Goal: Entertainment & Leisure: Consume media (video, audio)

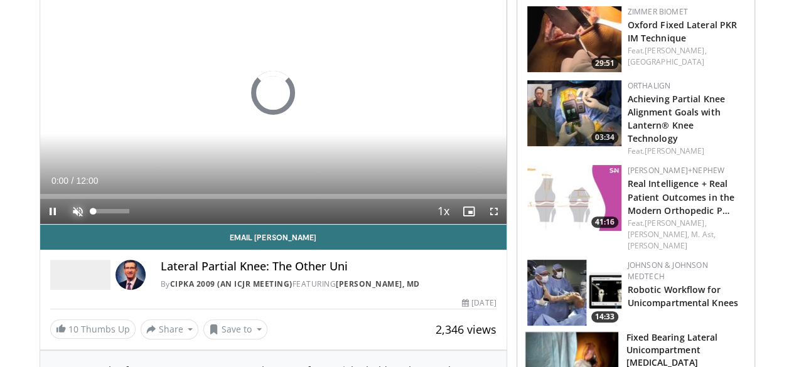
click at [65, 224] on span "Video Player" at bounding box center [77, 211] width 25 height 25
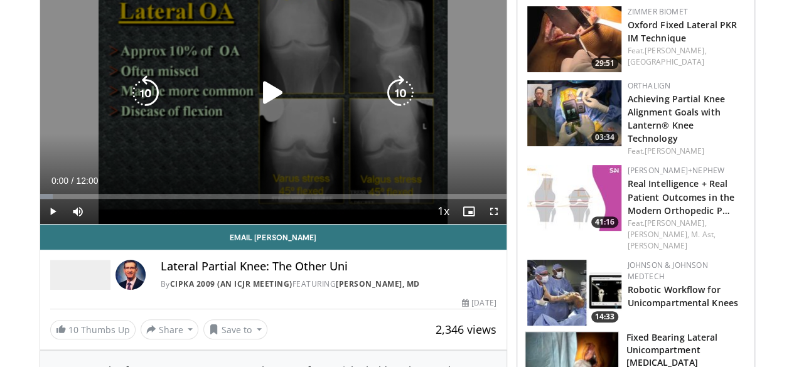
click at [272, 104] on icon "Video Player" at bounding box center [272, 92] width 35 height 35
click at [408, 110] on icon "Video Player" at bounding box center [400, 92] width 35 height 35
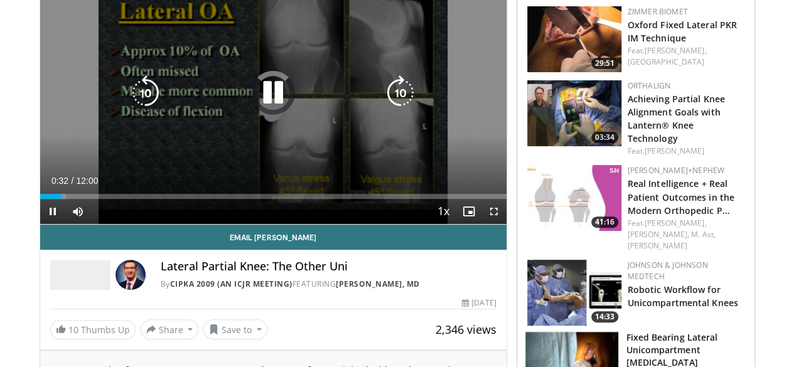
click at [408, 110] on icon "Video Player" at bounding box center [400, 92] width 35 height 35
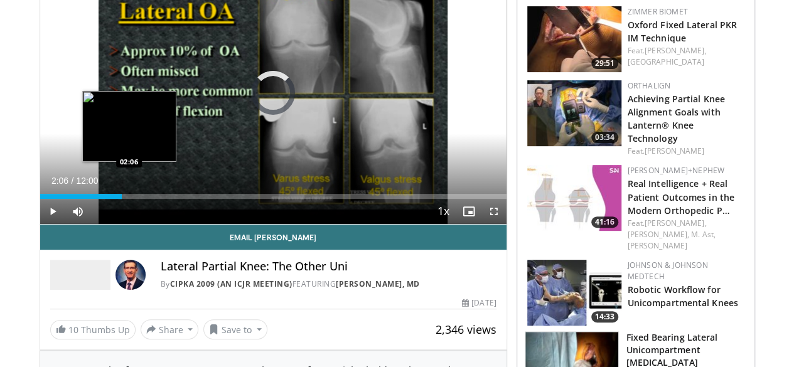
click at [97, 199] on div "Loaded : 13.89% 02:06 02:06" at bounding box center [273, 196] width 466 height 5
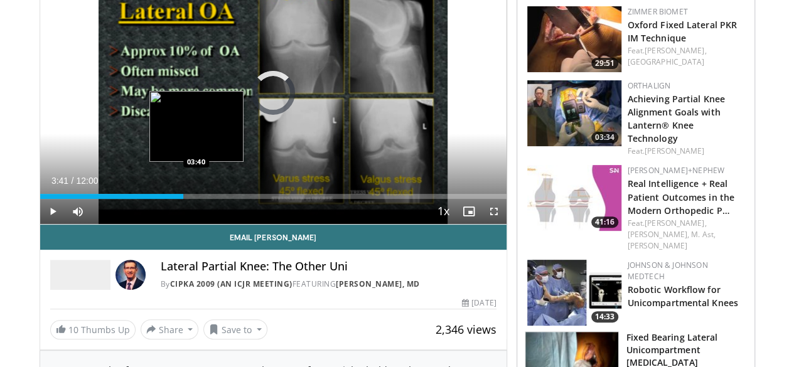
click at [164, 199] on div "Loaded : 20.83% 03:41 03:40" at bounding box center [273, 196] width 466 height 5
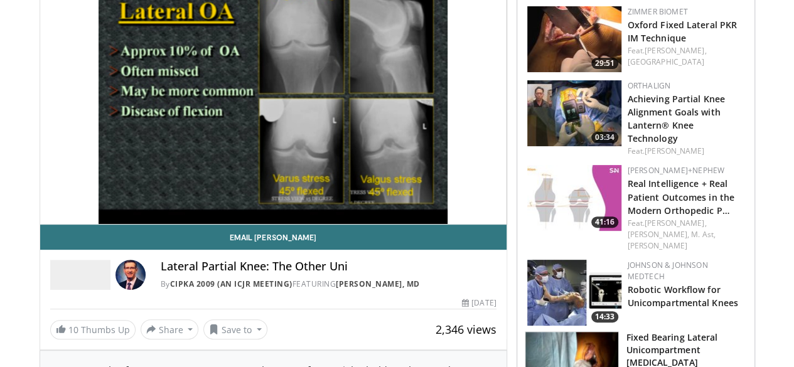
click at [574, 56] on img at bounding box center [574, 39] width 94 height 66
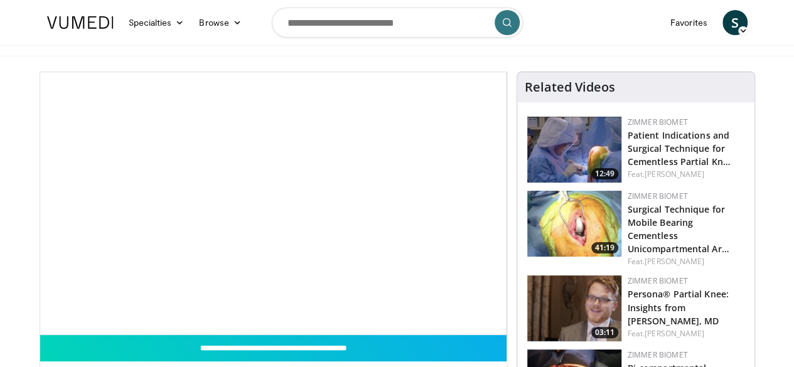
scroll to position [93, 0]
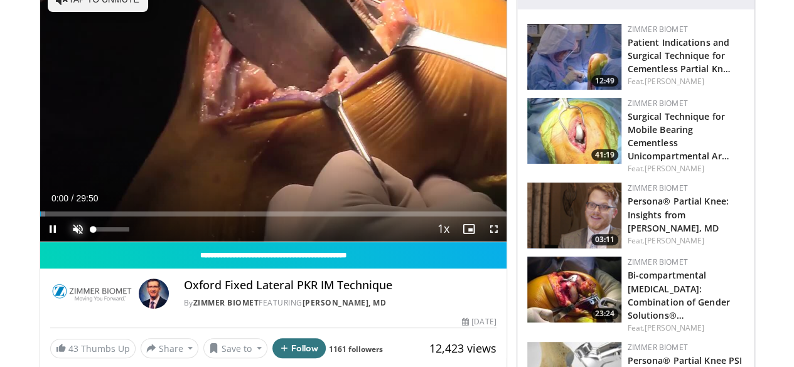
click at [65, 242] on span "Video Player" at bounding box center [77, 228] width 25 height 25
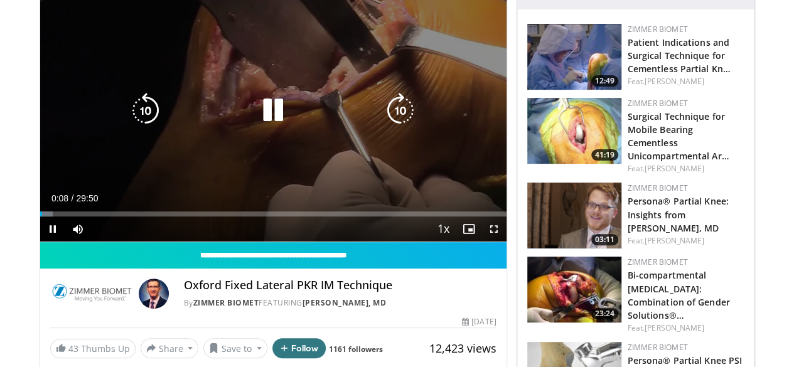
click at [407, 124] on icon "Video Player" at bounding box center [400, 110] width 35 height 35
click at [309, 142] on div "10 seconds Tap to unmute" at bounding box center [273, 110] width 466 height 262
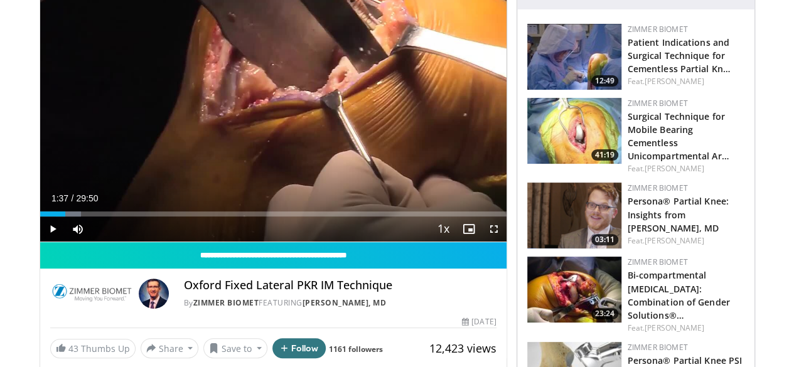
click at [309, 142] on div "10 seconds Tap to unmute" at bounding box center [273, 110] width 466 height 262
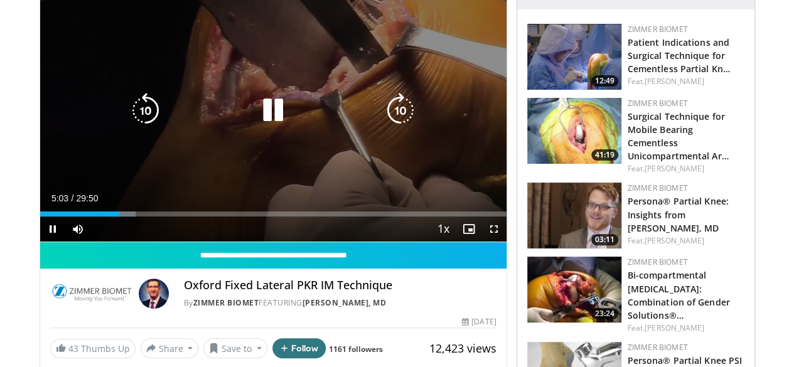
click at [288, 106] on div "10 seconds Tap to unmute" at bounding box center [273, 110] width 466 height 262
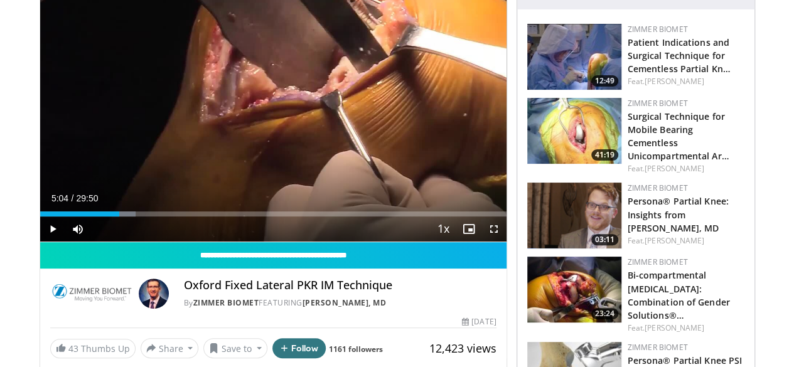
click at [288, 106] on div "10 seconds Tap to unmute" at bounding box center [273, 110] width 466 height 262
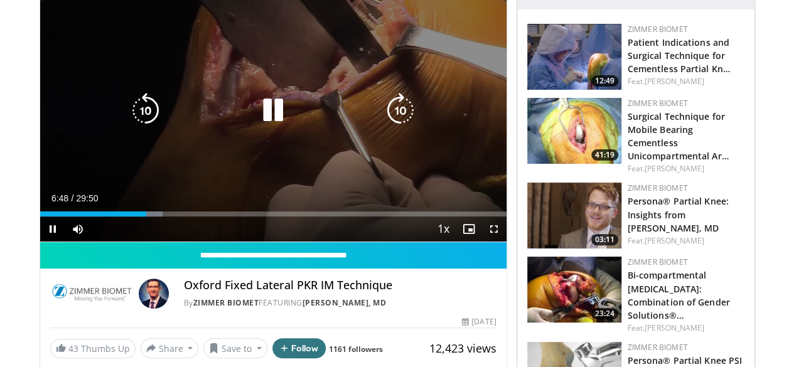
click at [213, 120] on div "Video Player" at bounding box center [273, 110] width 280 height 25
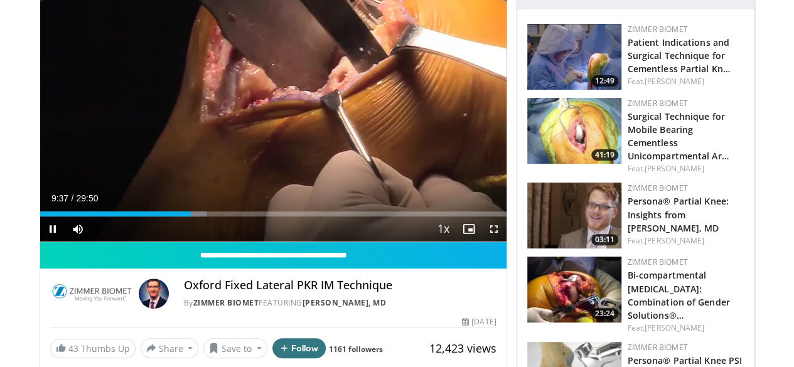
click at [136, 204] on div "Current Time 9:37 / Duration 29:50" at bounding box center [273, 198] width 466 height 11
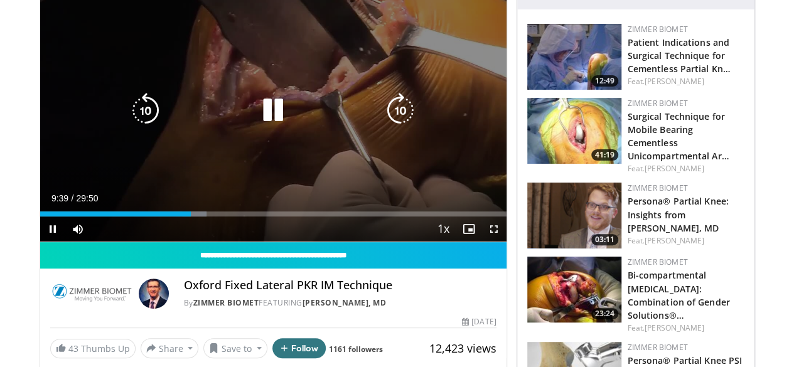
click at [149, 205] on div "10 seconds Tap to unmute" at bounding box center [273, 110] width 466 height 262
click at [158, 168] on div "10 seconds Tap to unmute" at bounding box center [273, 110] width 466 height 262
click at [128, 110] on icon "Video Player" at bounding box center [145, 110] width 35 height 35
click at [128, 115] on icon "Video Player" at bounding box center [145, 110] width 35 height 35
click at [128, 114] on icon "Video Player" at bounding box center [145, 110] width 35 height 35
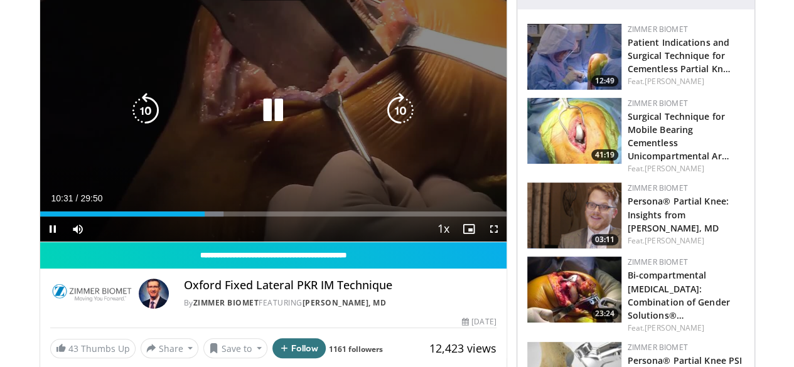
click at [128, 114] on icon "Video Player" at bounding box center [145, 110] width 35 height 35
click at [197, 123] on div "Video Player" at bounding box center [273, 110] width 280 height 25
click at [255, 119] on icon "Video Player" at bounding box center [272, 110] width 35 height 35
click at [255, 115] on icon "Video Player" at bounding box center [272, 110] width 35 height 35
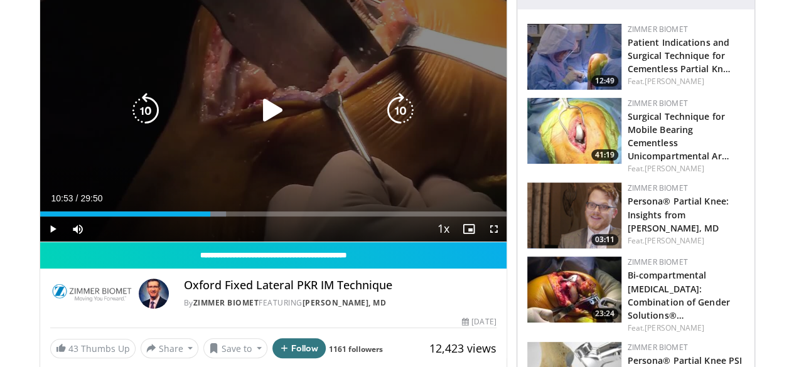
click at [0, 0] on icon "Video Player" at bounding box center [0, 0] width 0 height 0
click at [250, 115] on div "30 seconds Tap to unmute" at bounding box center [273, 110] width 466 height 262
click at [328, 115] on div "Video Player" at bounding box center [273, 110] width 280 height 25
click at [133, 123] on icon "Video Player" at bounding box center [145, 110] width 35 height 35
click at [128, 122] on icon "Video Player" at bounding box center [145, 110] width 35 height 35
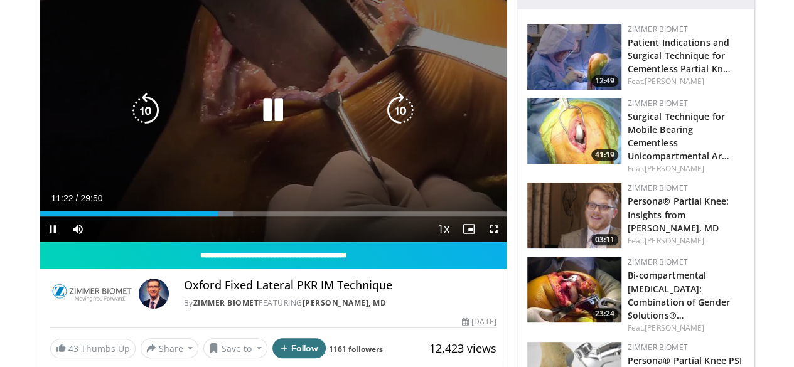
click at [267, 188] on div "10 seconds Tap to unmute" at bounding box center [273, 110] width 466 height 262
click at [245, 164] on div "10 seconds Tap to unmute" at bounding box center [273, 110] width 466 height 262
click at [275, 158] on div "10 seconds Tap to unmute" at bounding box center [273, 110] width 466 height 262
click at [271, 128] on icon "Video Player" at bounding box center [272, 110] width 35 height 35
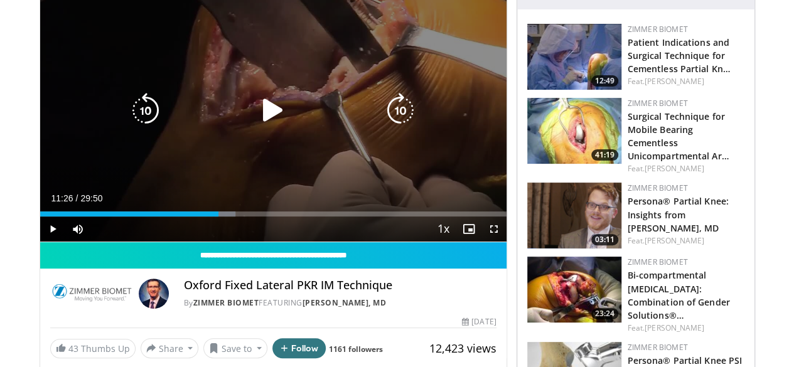
click at [296, 134] on div "10 seconds Tap to unmute" at bounding box center [273, 110] width 466 height 262
click at [128, 128] on icon "Video Player" at bounding box center [145, 110] width 35 height 35
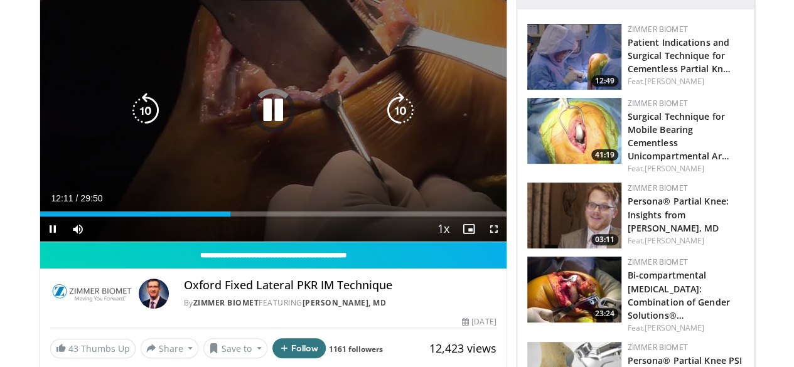
click at [128, 128] on icon "Video Player" at bounding box center [145, 110] width 35 height 35
click at [265, 121] on icon "Video Player" at bounding box center [272, 110] width 35 height 35
click at [128, 114] on icon "Video Player" at bounding box center [145, 110] width 35 height 35
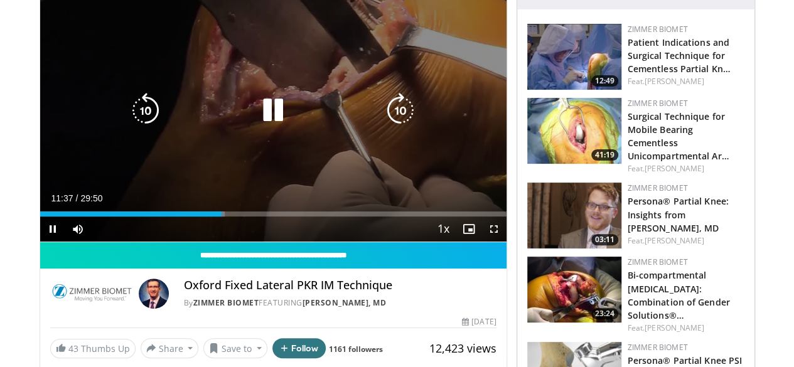
click at [128, 114] on icon "Video Player" at bounding box center [145, 110] width 35 height 35
click at [193, 138] on div "10 seconds Tap to unmute" at bounding box center [273, 110] width 466 height 262
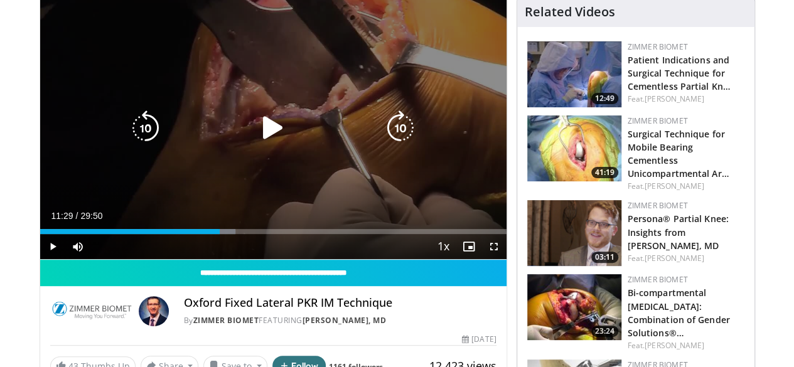
click at [132, 142] on icon "Video Player" at bounding box center [145, 127] width 35 height 35
click at [262, 140] on icon "Video Player" at bounding box center [272, 127] width 35 height 35
click at [267, 102] on div "10 seconds Tap to unmute" at bounding box center [273, 128] width 466 height 262
click at [265, 71] on div "10 seconds Tap to unmute" at bounding box center [273, 128] width 466 height 262
click at [279, 71] on div "10 seconds Tap to unmute" at bounding box center [273, 128] width 466 height 262
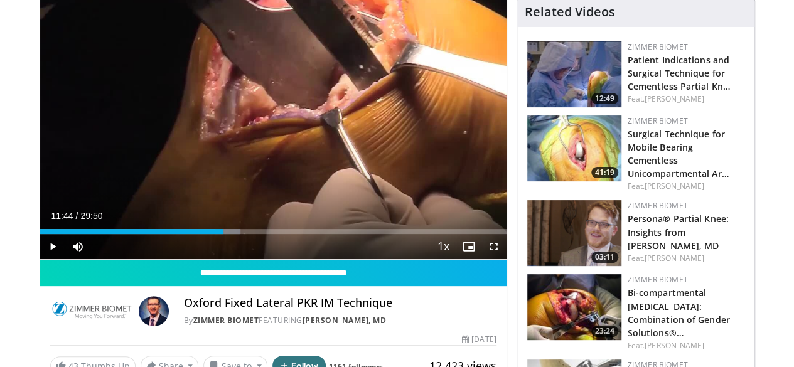
click at [279, 71] on div "10 seconds Tap to unmute" at bounding box center [273, 128] width 466 height 262
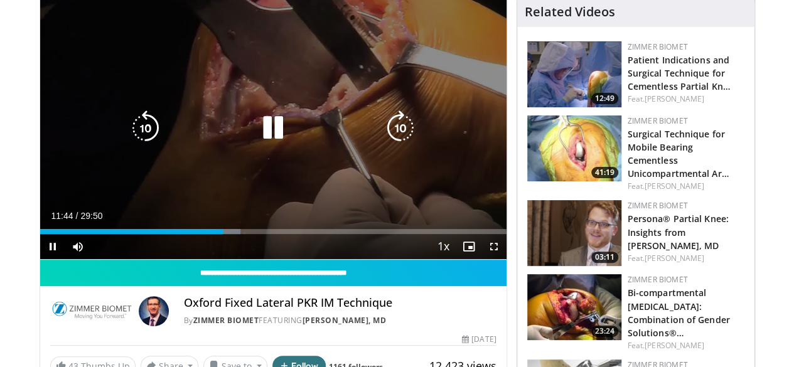
click at [277, 70] on div "10 seconds Tap to unmute" at bounding box center [273, 128] width 466 height 262
click at [257, 145] on icon "Video Player" at bounding box center [272, 127] width 35 height 35
click at [254, 106] on div "10 seconds Tap to unmute" at bounding box center [273, 128] width 466 height 262
click at [325, 141] on div "Video Player" at bounding box center [273, 127] width 280 height 25
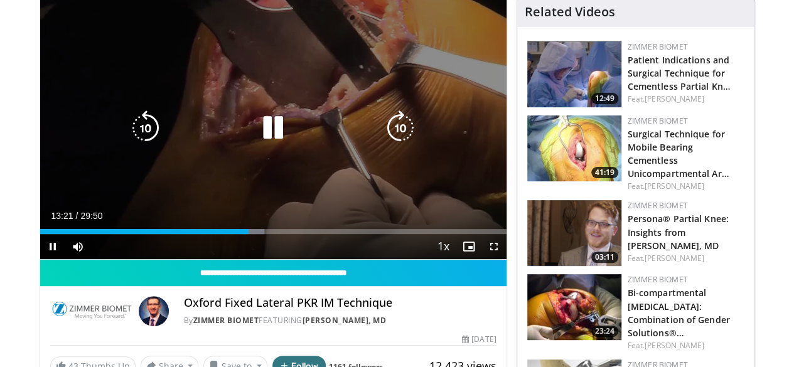
click at [344, 141] on div "Video Player" at bounding box center [273, 127] width 280 height 25
click at [259, 122] on icon "Video Player" at bounding box center [272, 127] width 35 height 35
click at [255, 134] on icon "Video Player" at bounding box center [272, 127] width 35 height 35
click at [129, 143] on icon "Video Player" at bounding box center [145, 127] width 35 height 35
click at [383, 174] on div "10 seconds Tap to unmute" at bounding box center [273, 128] width 466 height 262
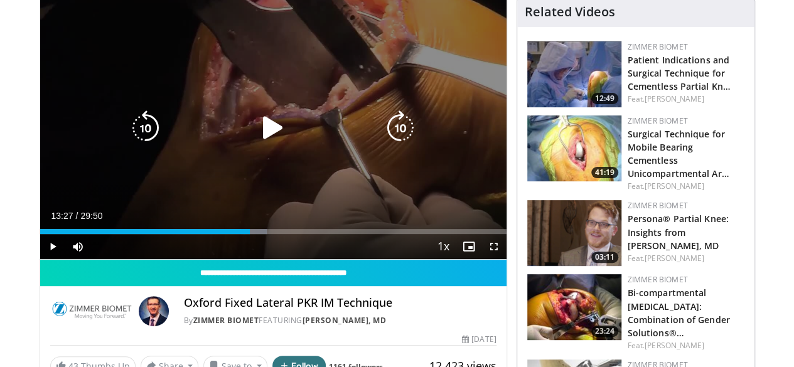
click at [388, 159] on div "10 seconds Tap to unmute" at bounding box center [273, 128] width 466 height 262
click at [355, 132] on div "Video Player" at bounding box center [273, 127] width 280 height 25
click at [318, 155] on div "10 seconds Tap to unmute" at bounding box center [273, 128] width 466 height 262
click at [297, 127] on div "Video Player" at bounding box center [273, 127] width 280 height 25
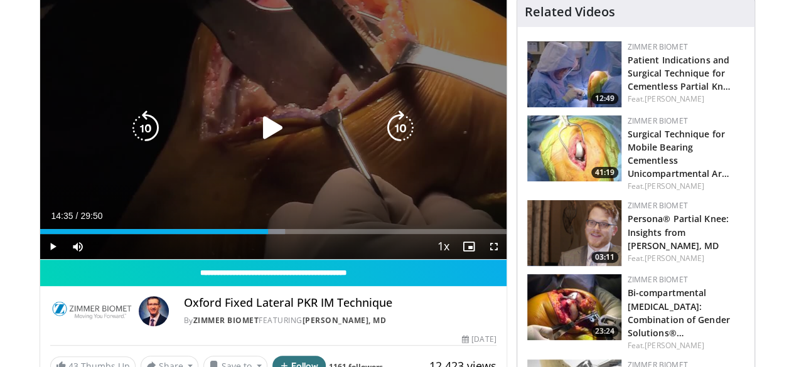
click at [257, 145] on icon "Video Player" at bounding box center [272, 127] width 35 height 35
click at [255, 202] on div "10 seconds Tap to unmute" at bounding box center [273, 128] width 466 height 262
click at [252, 183] on div "10 seconds Tap to unmute" at bounding box center [273, 128] width 466 height 262
click at [243, 141] on div "Video Player" at bounding box center [273, 127] width 280 height 25
click at [266, 142] on icon "Video Player" at bounding box center [272, 127] width 35 height 35
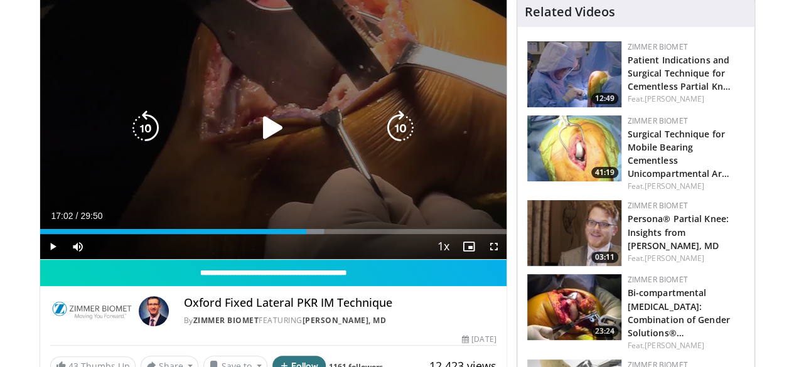
click at [267, 131] on icon "Video Player" at bounding box center [272, 127] width 35 height 35
click at [128, 141] on icon "Video Player" at bounding box center [145, 127] width 35 height 35
click at [262, 127] on icon "Video Player" at bounding box center [272, 127] width 35 height 35
click at [265, 114] on div "10 seconds Tap to unmute" at bounding box center [273, 128] width 466 height 262
click at [264, 146] on icon "Video Player" at bounding box center [272, 127] width 35 height 35
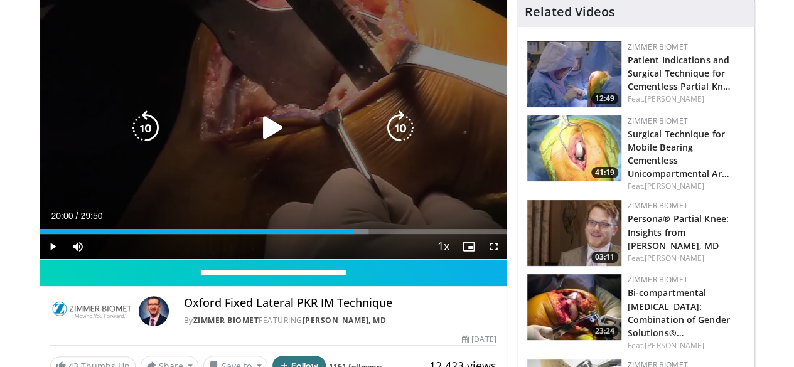
click at [255, 131] on icon "Video Player" at bounding box center [272, 127] width 35 height 35
click at [286, 119] on div "10 seconds Tap to unmute" at bounding box center [273, 128] width 466 height 262
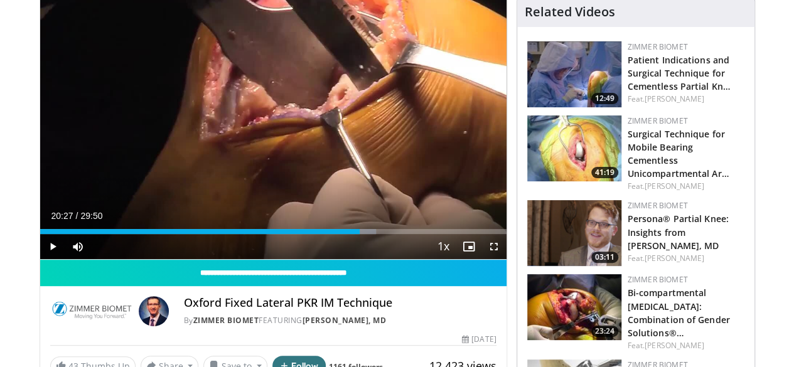
click at [286, 119] on div "10 seconds Tap to unmute" at bounding box center [273, 128] width 466 height 262
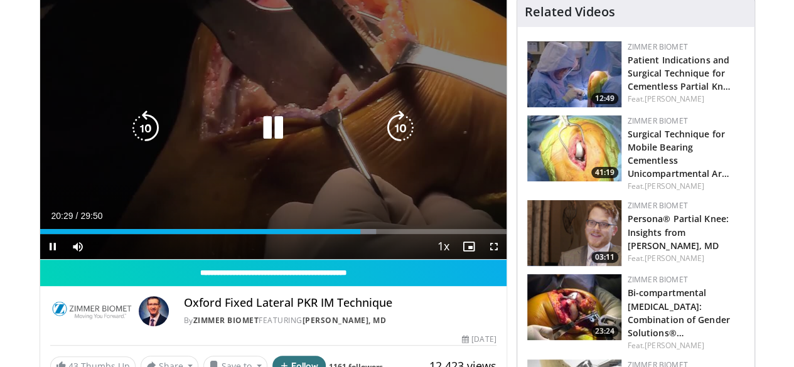
click at [255, 136] on icon "Video Player" at bounding box center [272, 127] width 35 height 35
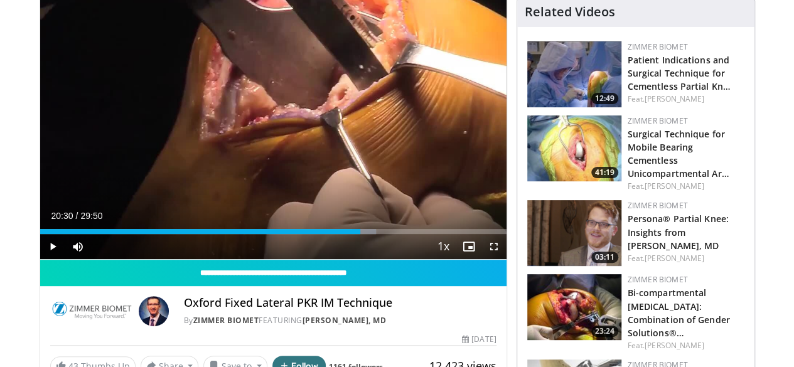
click at [252, 136] on div "10 seconds Tap to unmute" at bounding box center [273, 128] width 466 height 262
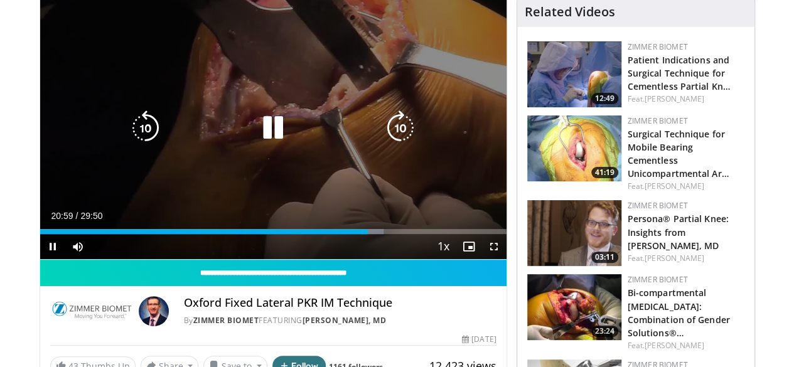
click at [259, 146] on icon "Video Player" at bounding box center [272, 127] width 35 height 35
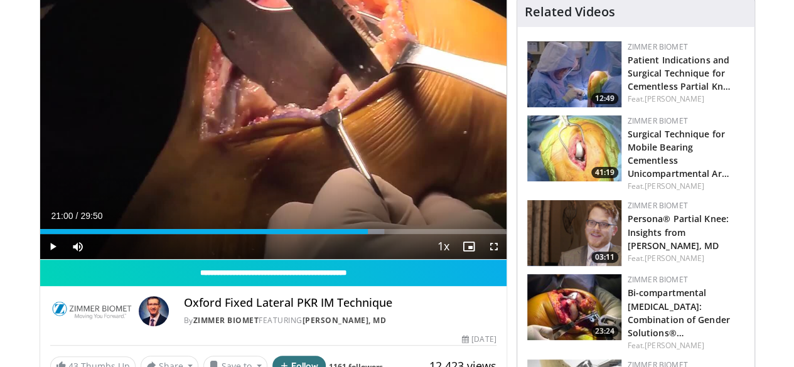
click at [259, 149] on div "10 seconds Tap to unmute" at bounding box center [273, 128] width 466 height 262
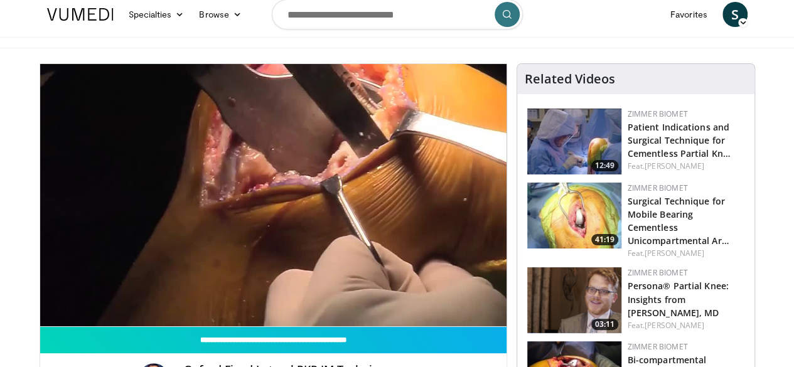
scroll to position [6, 0]
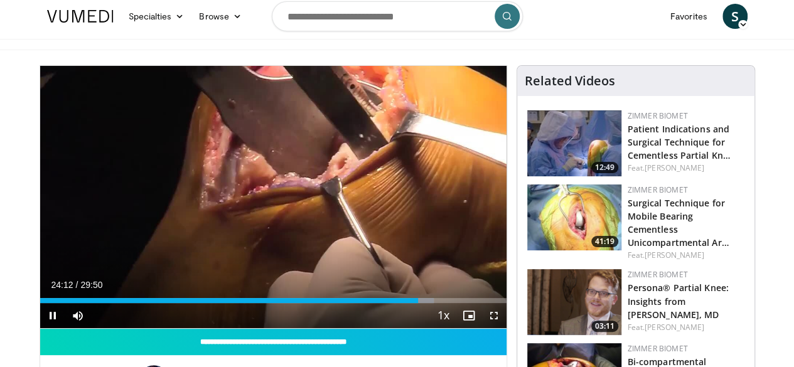
click at [402, 206] on div "10 seconds Tap to unmute" at bounding box center [273, 197] width 466 height 262
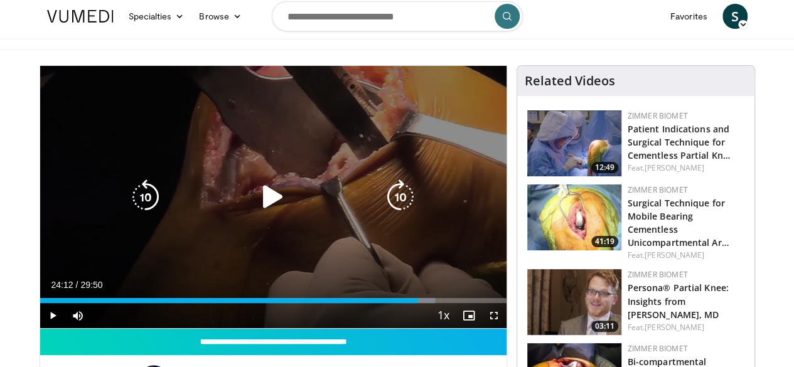
click at [348, 227] on div "10 seconds Tap to unmute" at bounding box center [273, 197] width 466 height 262
click at [413, 215] on icon "Video Player" at bounding box center [400, 196] width 35 height 35
click at [402, 208] on icon "Video Player" at bounding box center [400, 196] width 35 height 35
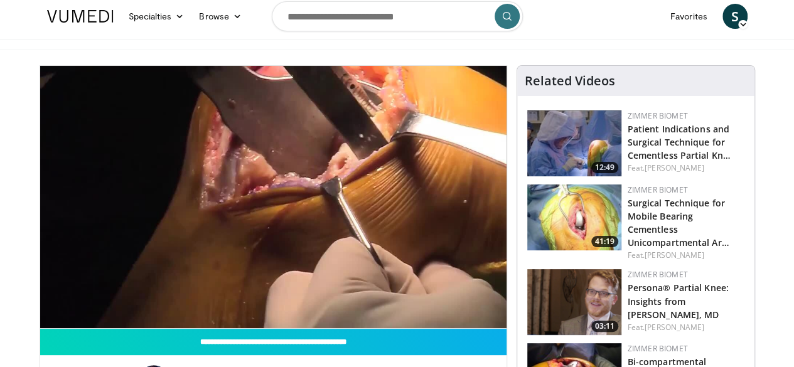
click at [402, 208] on div "40 seconds Tap to unmute" at bounding box center [273, 197] width 466 height 262
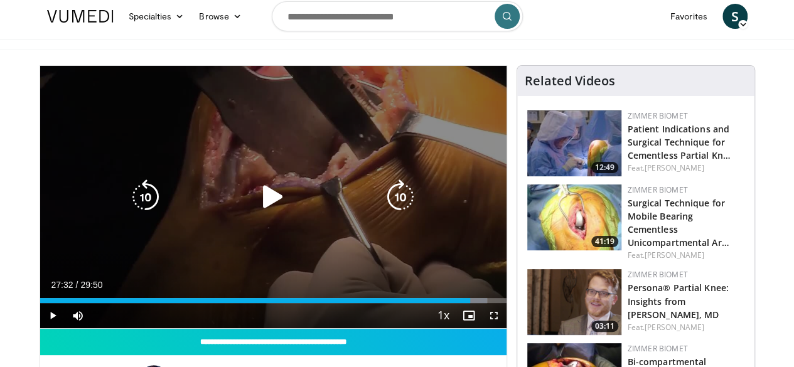
click at [266, 207] on icon "Video Player" at bounding box center [272, 196] width 35 height 35
click at [410, 204] on icon "Video Player" at bounding box center [400, 196] width 35 height 35
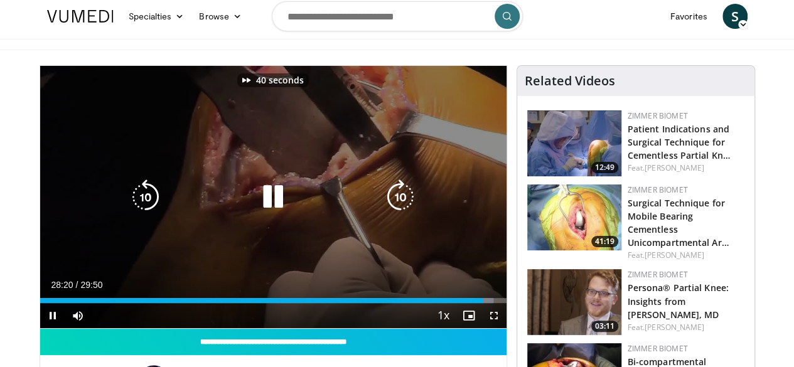
click at [410, 204] on icon "Video Player" at bounding box center [400, 196] width 35 height 35
click at [400, 201] on icon "Video Player" at bounding box center [400, 196] width 35 height 35
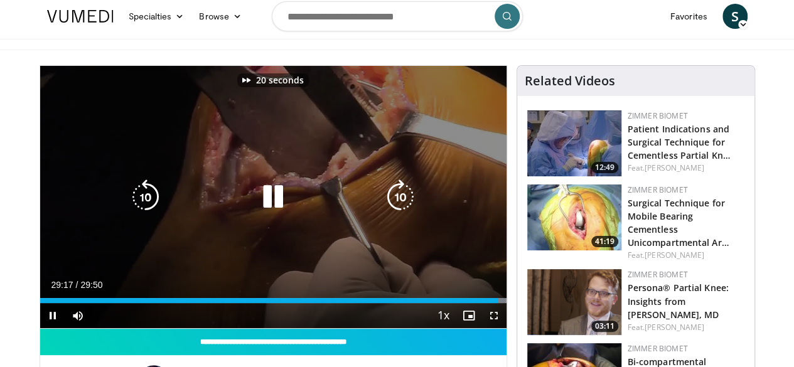
click at [400, 201] on icon "Video Player" at bounding box center [400, 196] width 35 height 35
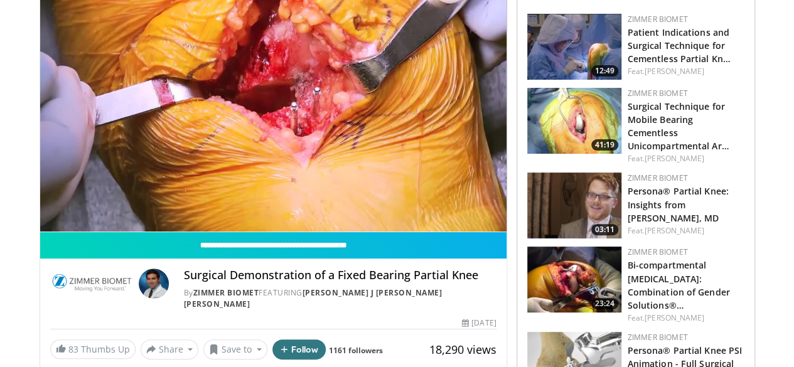
scroll to position [102, 0]
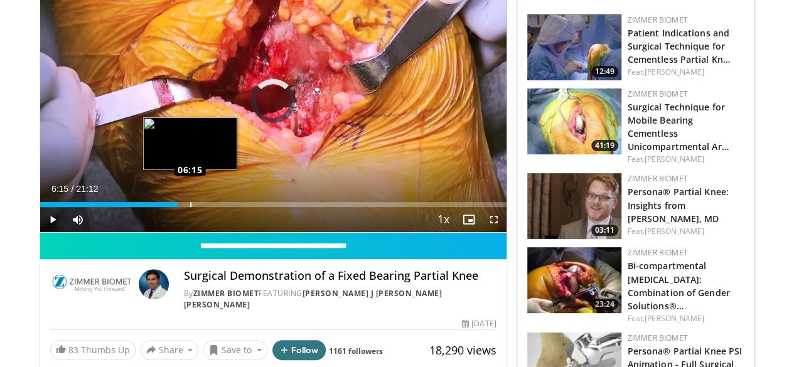
click at [158, 207] on div "Loaded : 3.11% 06:15 06:15" at bounding box center [273, 204] width 466 height 5
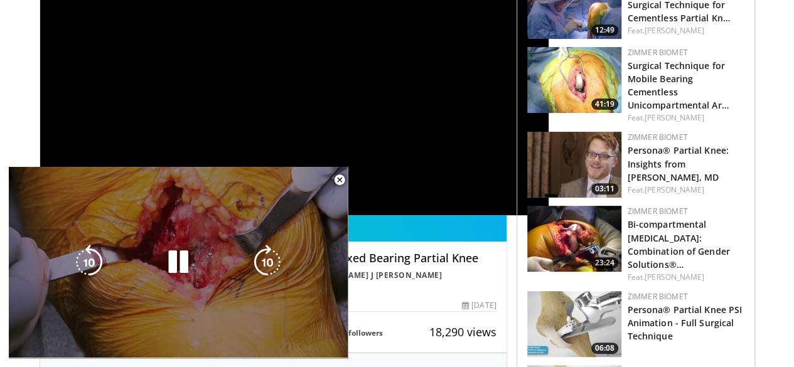
scroll to position [0, 0]
